Goal: Information Seeking & Learning: Learn about a topic

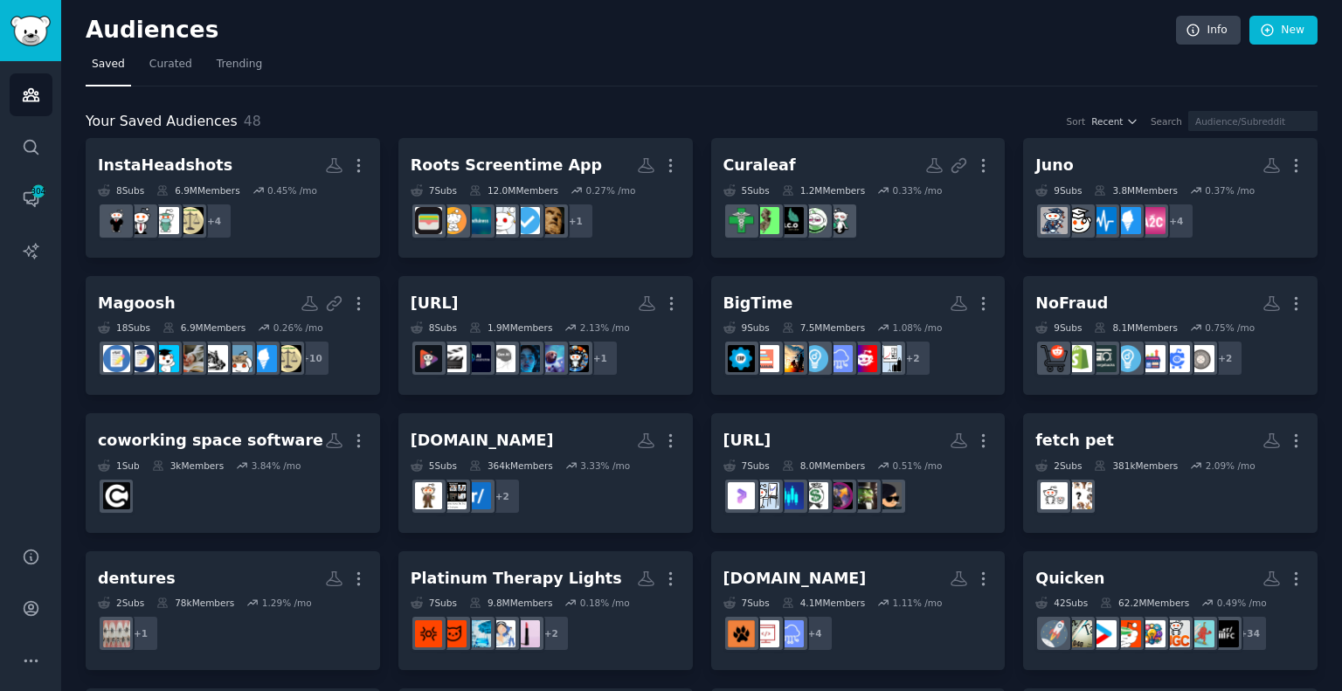
click at [640, 54] on nav "Saved Curated Trending" at bounding box center [702, 69] width 1232 height 36
click at [35, 185] on span "304" at bounding box center [39, 191] width 16 height 12
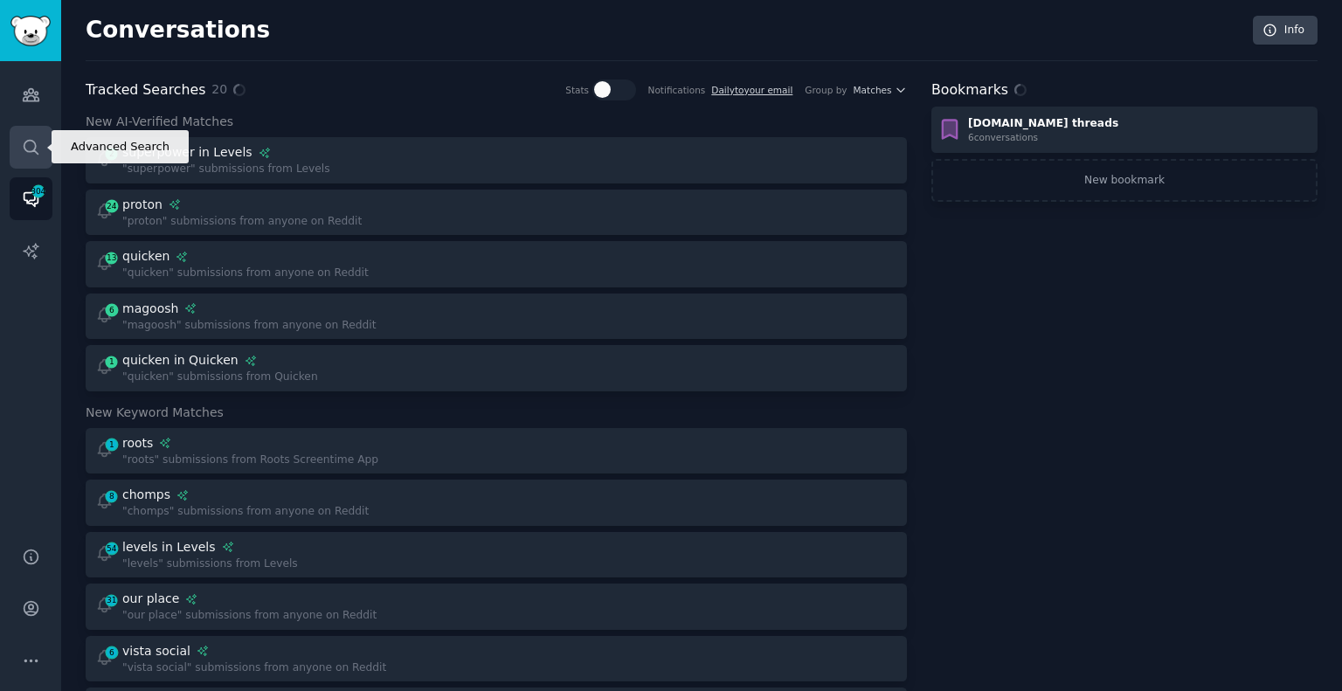
click at [25, 149] on icon "Sidebar" at bounding box center [31, 147] width 14 height 14
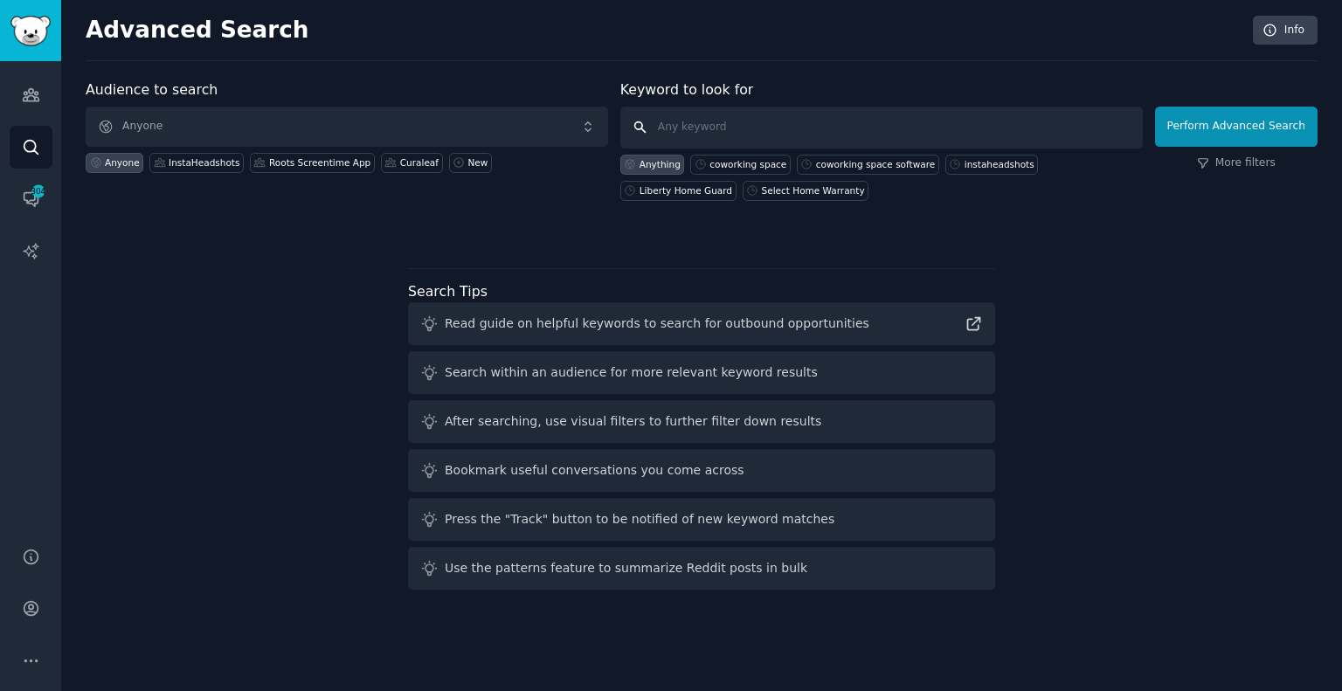
click at [853, 117] on input "text" at bounding box center [881, 128] width 522 height 42
type input "pdf guru"
click at [1231, 121] on button "Perform Advanced Search" at bounding box center [1236, 127] width 163 height 40
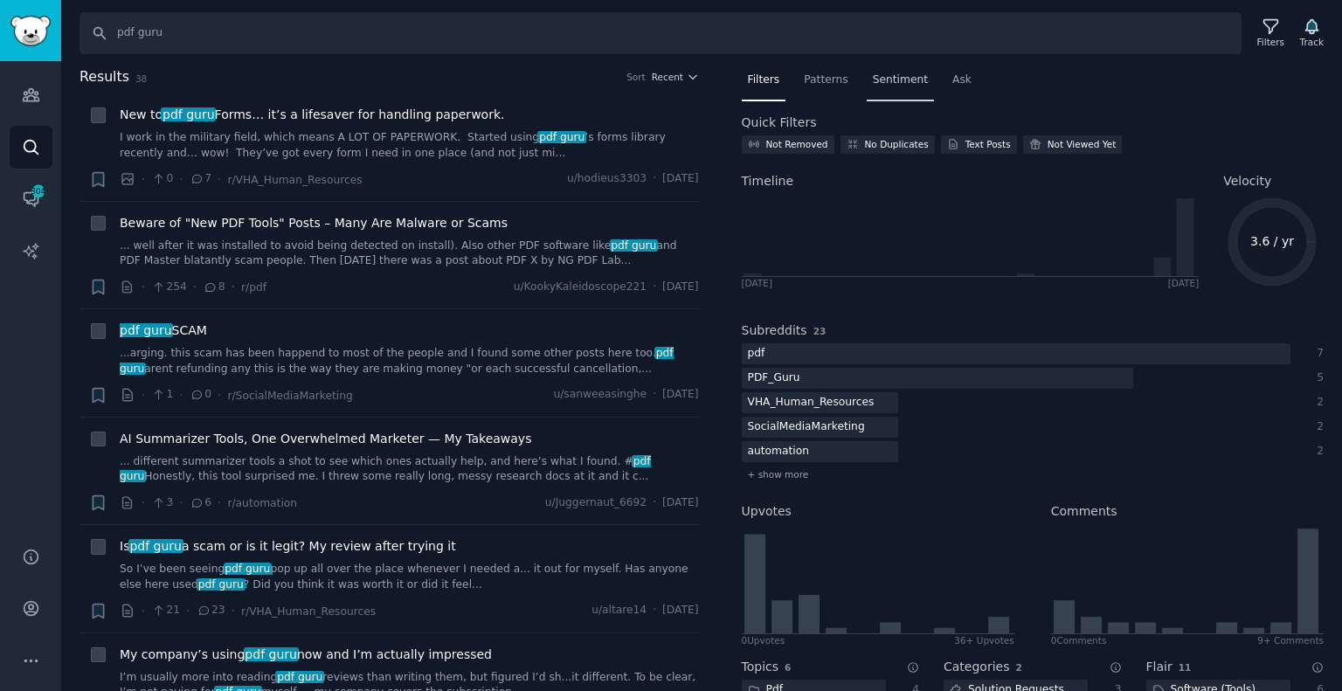
click at [905, 83] on span "Sentiment" at bounding box center [900, 81] width 55 height 16
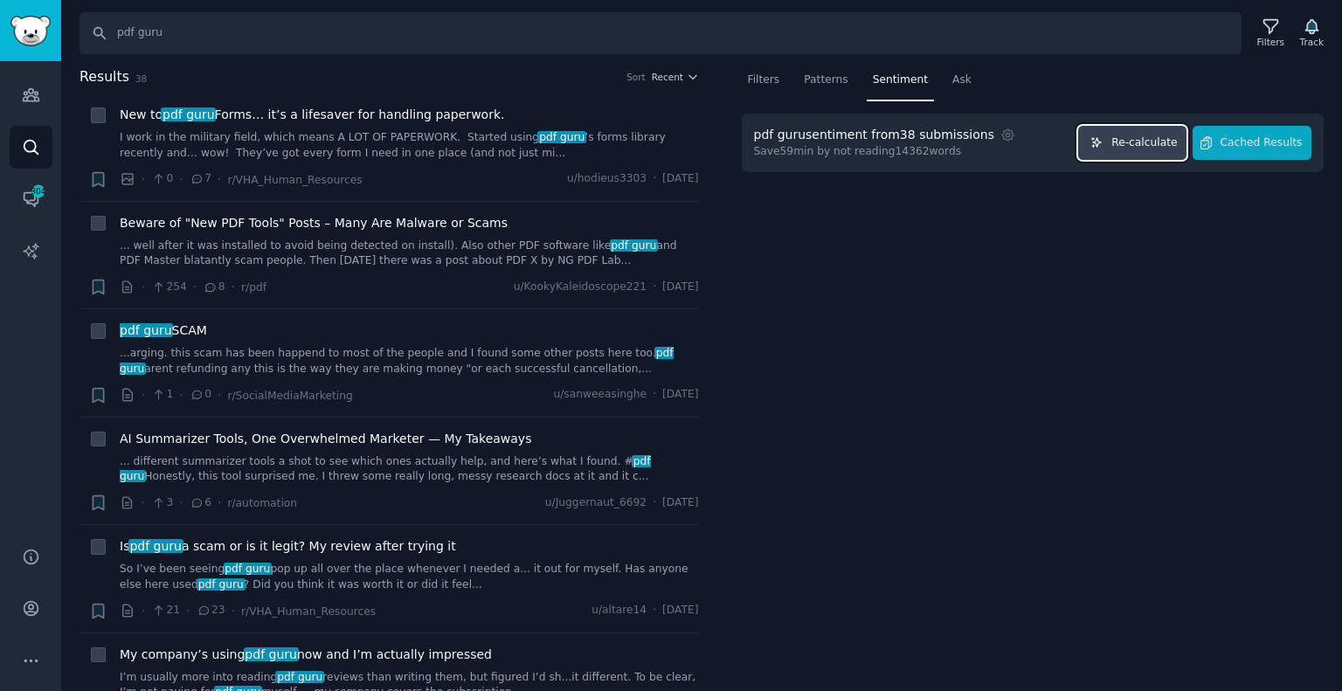
click at [1137, 146] on span "Re-calculate" at bounding box center [1144, 143] width 66 height 16
